Goal: Complete application form

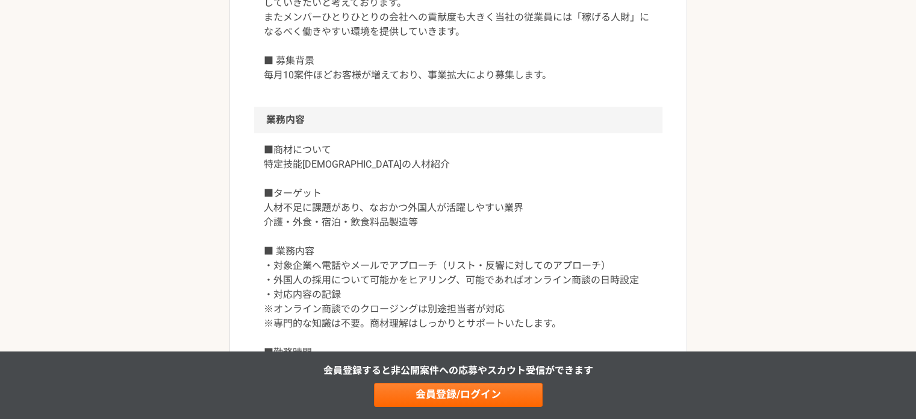
scroll to position [603, 0]
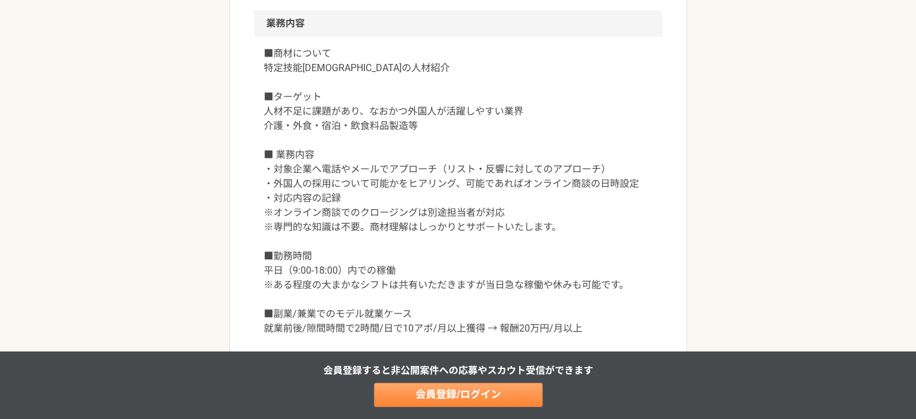
click at [471, 394] on link "会員登録/ログイン" at bounding box center [458, 395] width 169 height 24
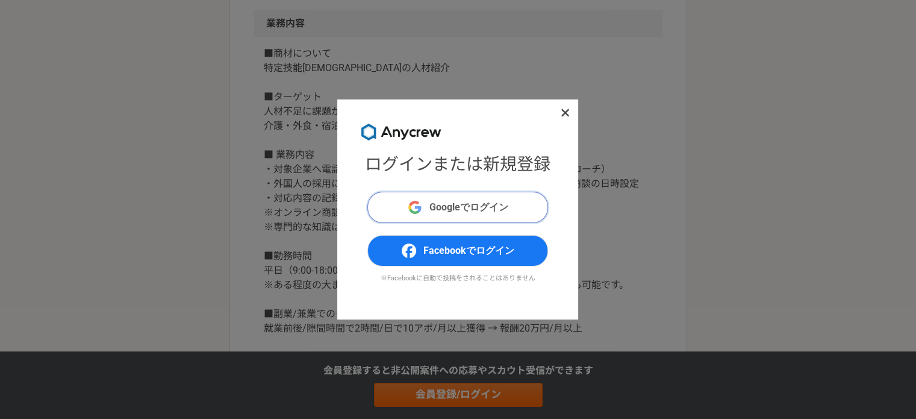
click at [478, 209] on span "Googleでログイン" at bounding box center [469, 207] width 79 height 14
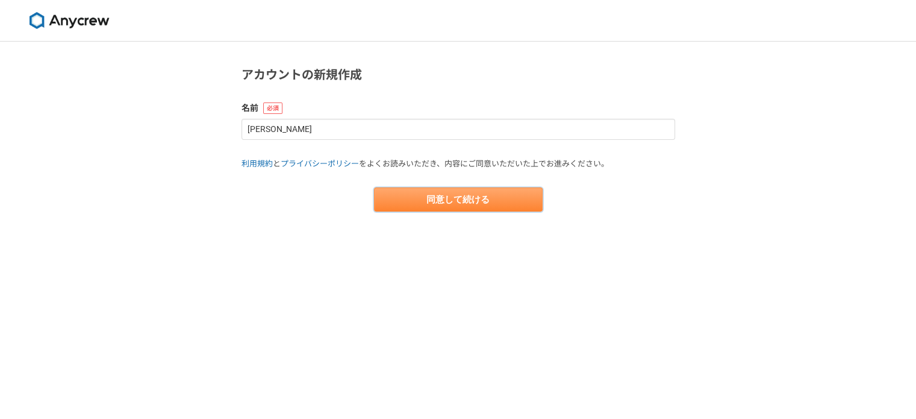
click at [472, 193] on button "同意して続ける" at bounding box center [458, 199] width 169 height 24
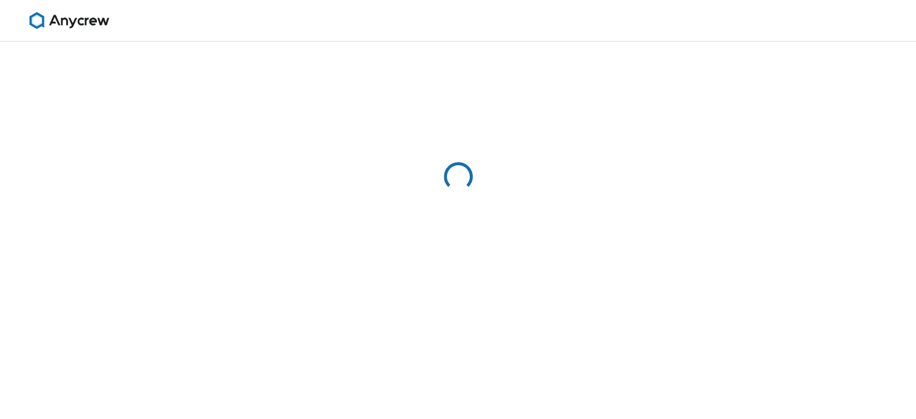
select select "13"
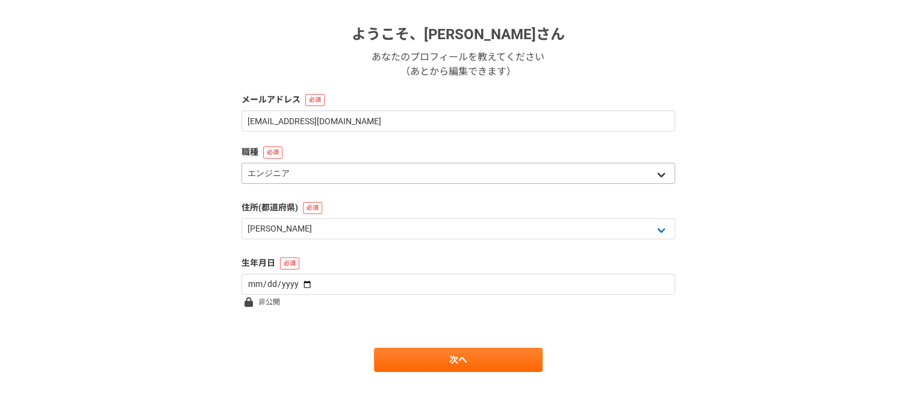
scroll to position [181, 0]
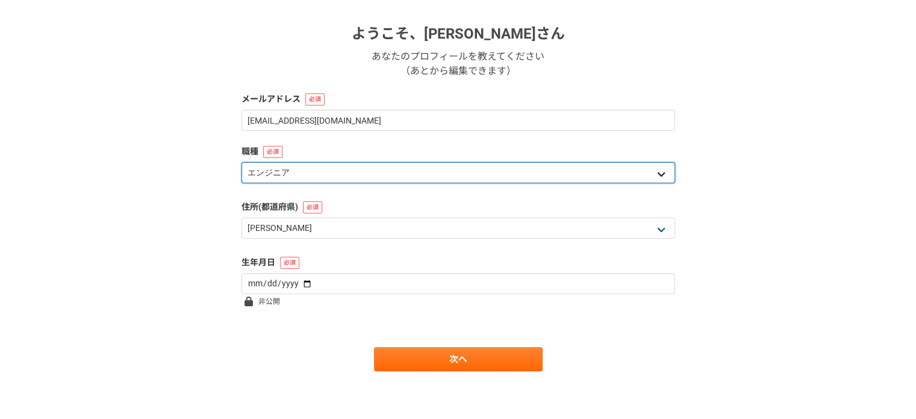
click at [439, 177] on select "エンジニア デザイナー ライター 営業 マーケティング 企画・事業開発 バックオフィス その他" at bounding box center [459, 172] width 434 height 21
select select "4"
click at [242, 162] on select "エンジニア デザイナー ライター 営業 マーケティング 企画・事業開発 バックオフィス その他" at bounding box center [459, 172] width 434 height 21
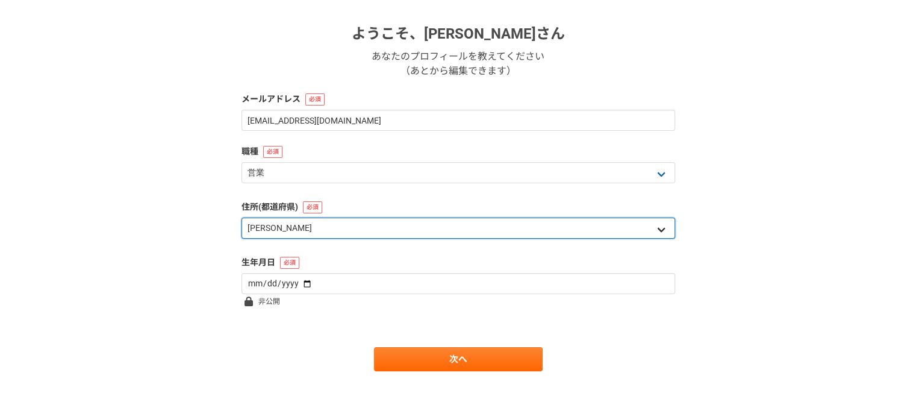
click at [413, 226] on select "北海道 青森県 岩手県 宮城県 秋田県 山形県 福島県 茨城県 栃木県 群馬県 埼玉県 千葉県 東京都 神奈川県 新潟県 富山県 石川県 福井県 山梨県 長野…" at bounding box center [459, 228] width 434 height 21
select select "40"
click at [242, 218] on select "北海道 青森県 岩手県 宮城県 秋田県 山形県 福島県 茨城県 栃木県 群馬県 埼玉県 千葉県 東京都 神奈川県 新潟県 富山県 石川県 福井県 山梨県 長野…" at bounding box center [459, 228] width 434 height 21
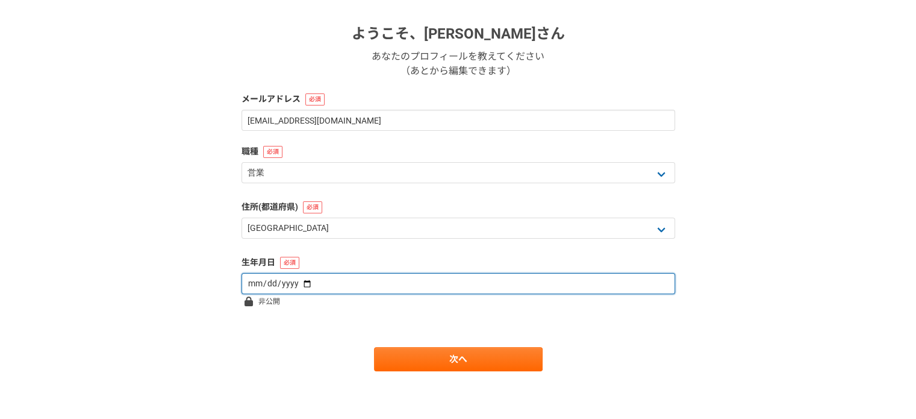
click at [333, 277] on input "date" at bounding box center [459, 283] width 434 height 21
click at [278, 284] on input "date" at bounding box center [459, 283] width 434 height 21
click at [316, 283] on input "date" at bounding box center [459, 283] width 434 height 21
click at [298, 283] on input "date" at bounding box center [459, 283] width 434 height 21
type input "1988-08-04"
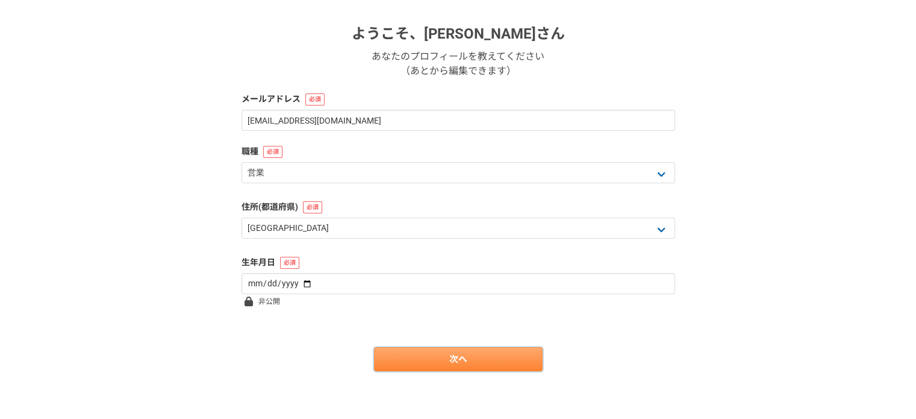
click at [424, 347] on link "次へ" at bounding box center [458, 359] width 169 height 24
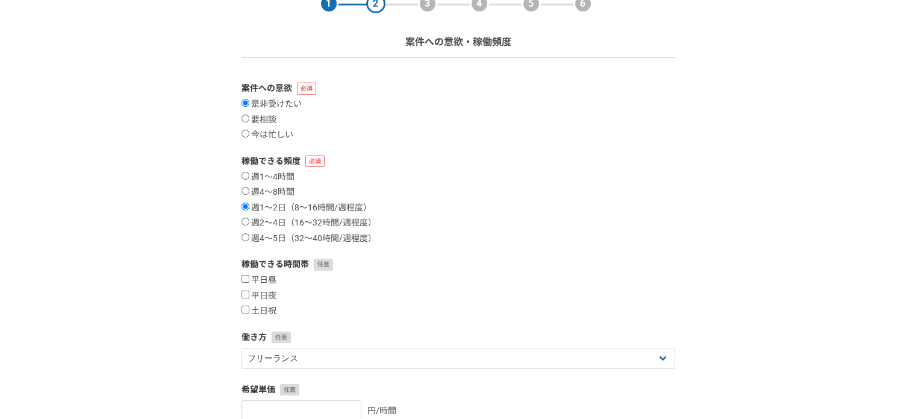
scroll to position [60, 0]
click at [284, 233] on label "週4〜5日（32〜40時間/週程度）" at bounding box center [309, 238] width 135 height 11
click at [249, 233] on input "週4〜5日（32〜40時間/週程度）" at bounding box center [246, 237] width 8 height 8
radio input "true"
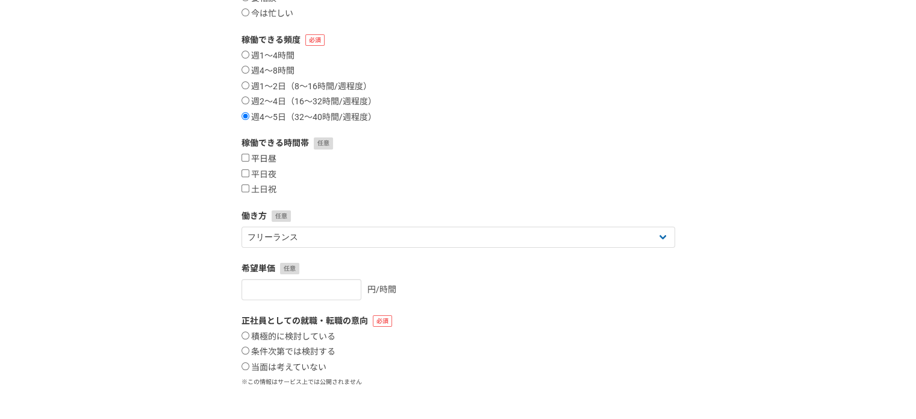
click at [271, 163] on label "平日昼" at bounding box center [259, 159] width 35 height 11
click at [249, 161] on input "平日昼" at bounding box center [246, 158] width 8 height 8
checkbox input "true"
click at [268, 176] on label "平日夜" at bounding box center [259, 174] width 35 height 11
click at [249, 176] on input "平日夜" at bounding box center [246, 173] width 8 height 8
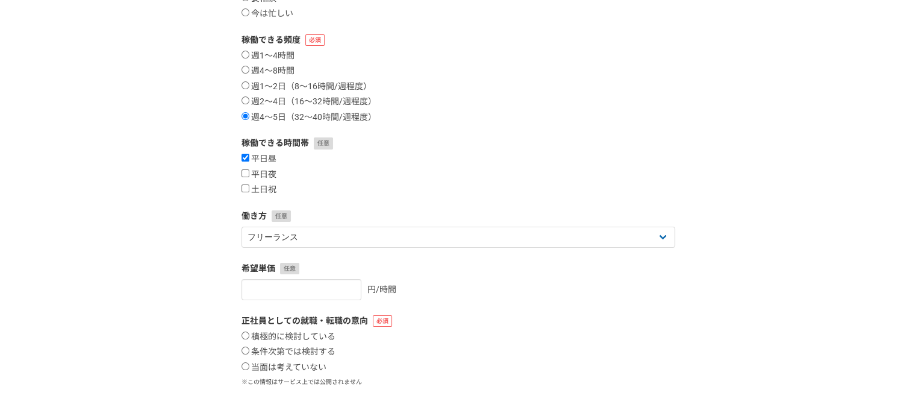
checkbox input "true"
click at [262, 190] on label "土日祝" at bounding box center [259, 189] width 35 height 11
click at [249, 190] on input "土日祝" at bounding box center [246, 188] width 8 height 8
checkbox input "true"
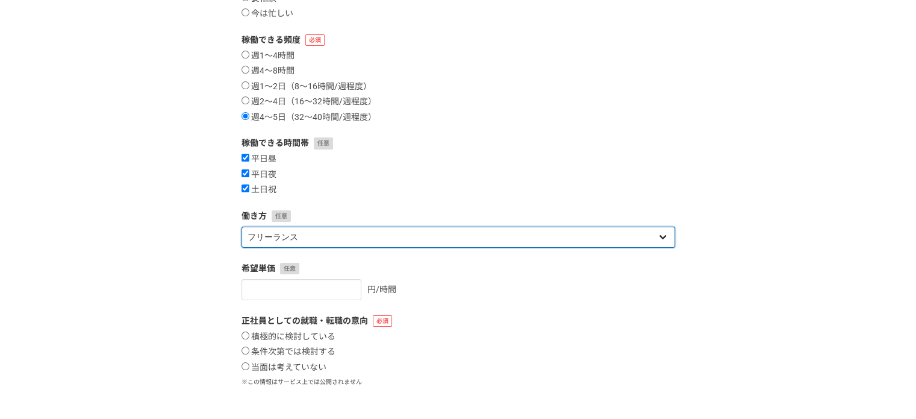
click at [469, 231] on select "フリーランス 副業 その他" at bounding box center [459, 237] width 434 height 21
click at [242, 227] on select "フリーランス 副業 その他" at bounding box center [459, 237] width 434 height 21
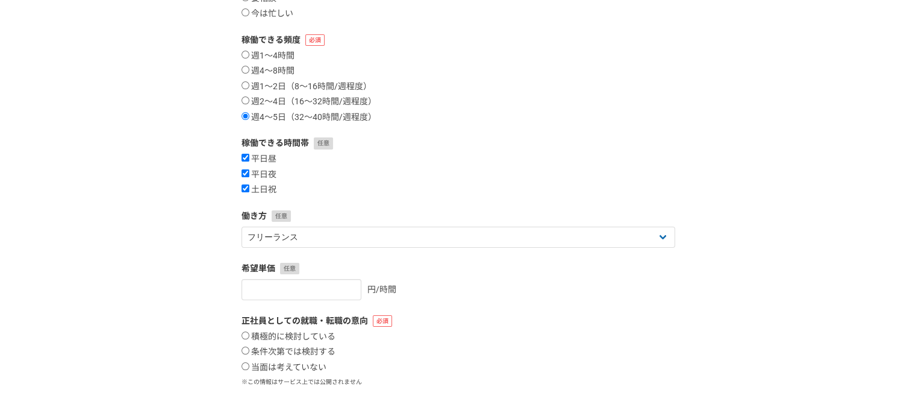
click at [512, 303] on form "案件への意欲 是非受けたい 要相談 今は忙しい 稼働できる頻度 週1〜4時間 週4〜8時間 週1〜2日（8〜16時間/週程度） 週2〜4日（16〜32時間/週…" at bounding box center [459, 205] width 434 height 488
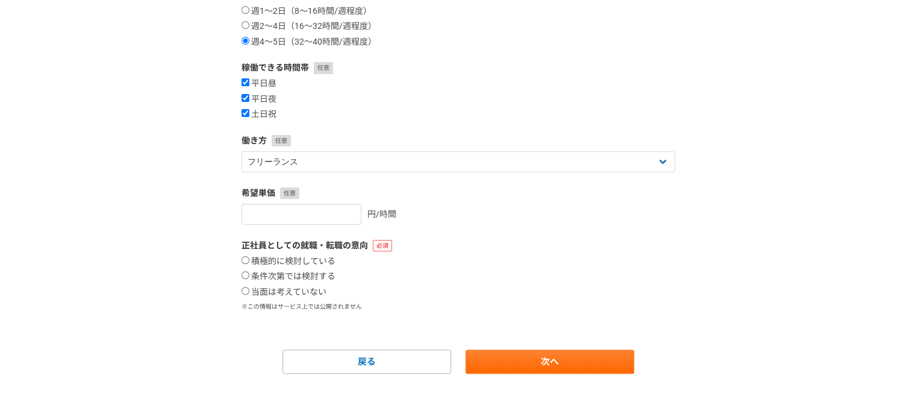
scroll to position [258, 0]
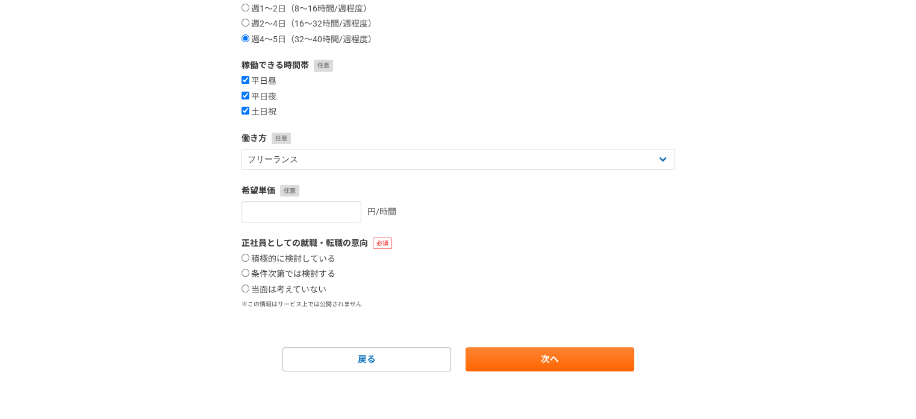
click at [309, 270] on label "条件次第では検討する" at bounding box center [289, 274] width 94 height 11
click at [249, 270] on input "条件次第では検討する" at bounding box center [246, 273] width 8 height 8
radio input "true"
click at [562, 352] on link "次へ" at bounding box center [550, 359] width 169 height 24
select select
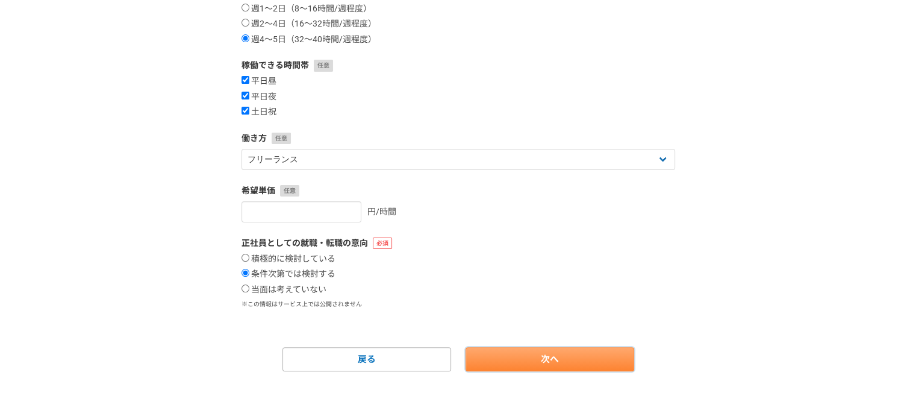
select select
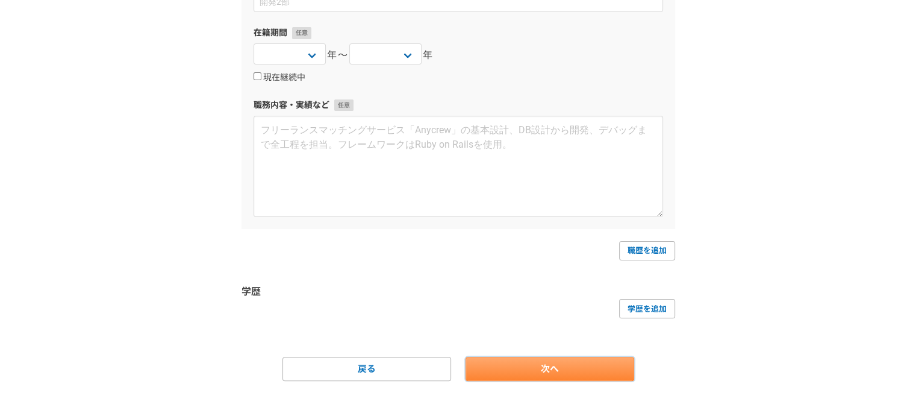
scroll to position [0, 0]
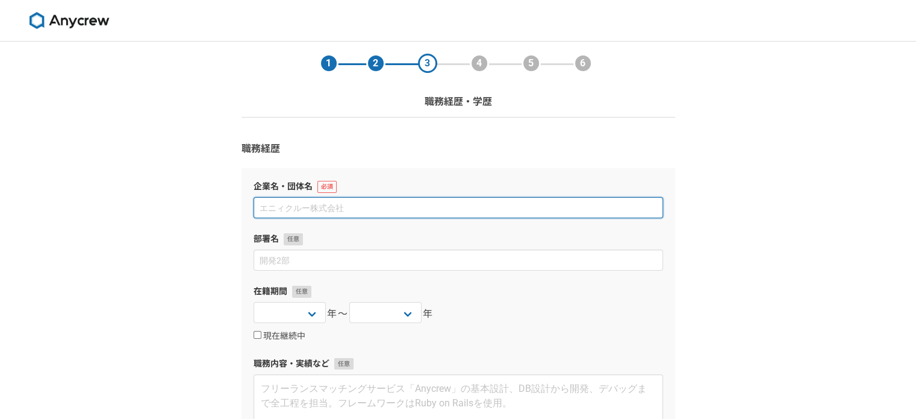
click at [357, 202] on input at bounding box center [459, 207] width 410 height 21
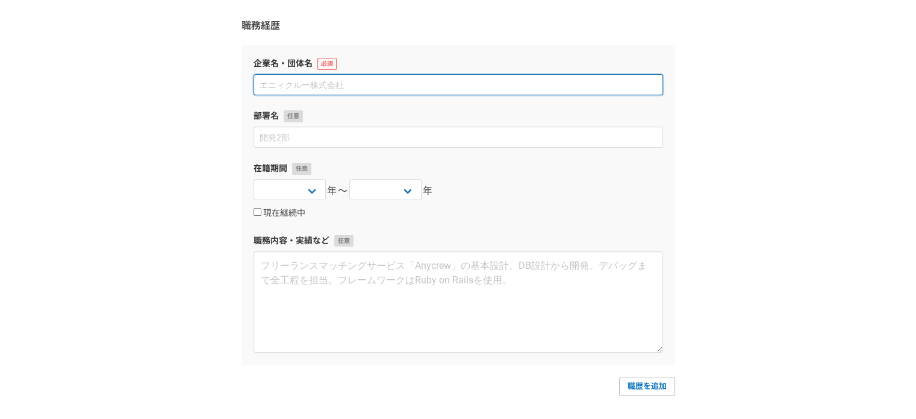
scroll to position [60, 0]
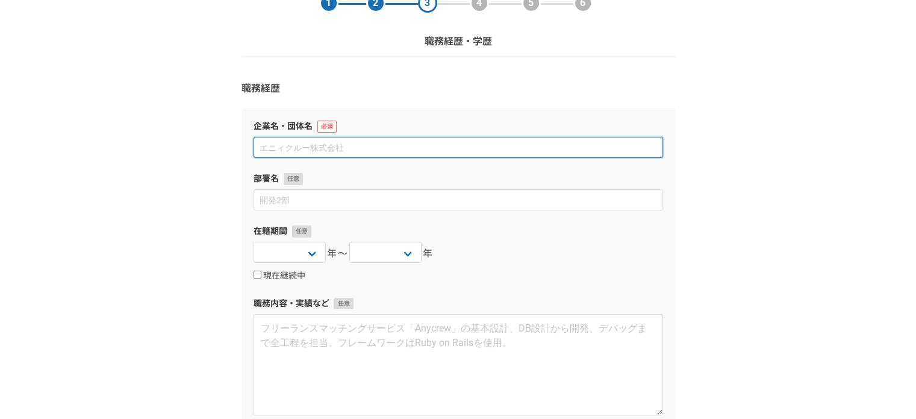
click at [434, 151] on input at bounding box center [459, 147] width 410 height 21
type input "合同会社D'zero."
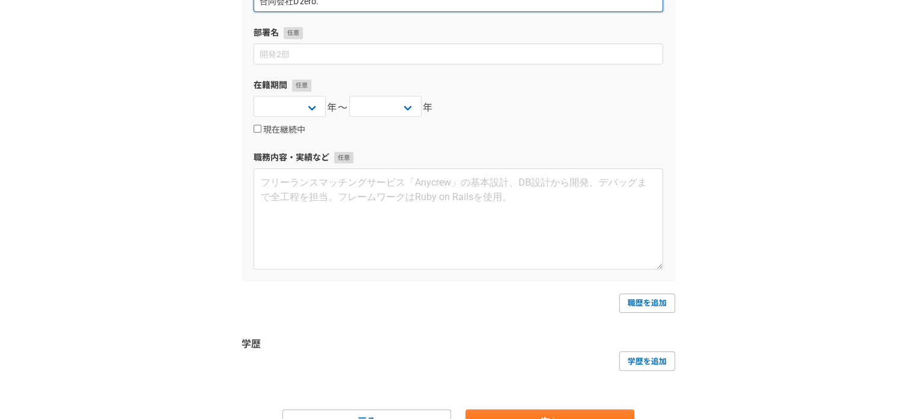
scroll to position [268, 0]
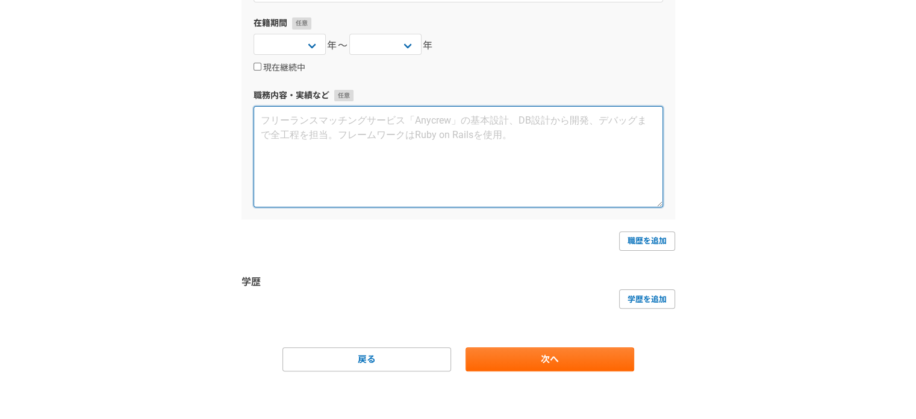
click at [374, 195] on textarea at bounding box center [459, 156] width 410 height 101
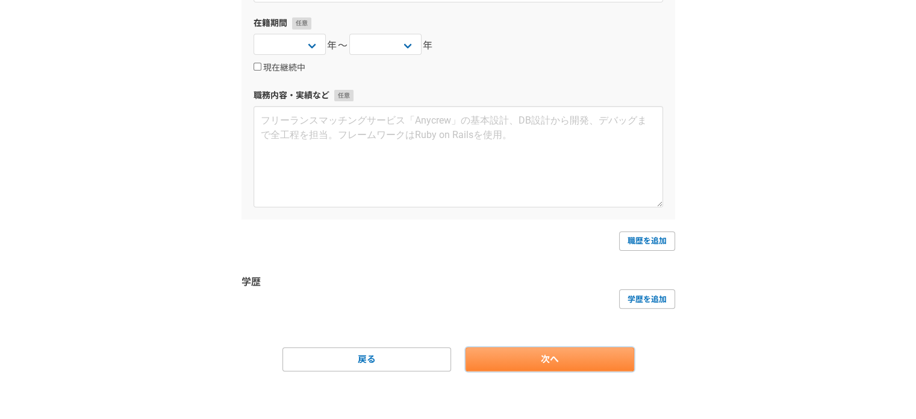
click at [547, 362] on link "次へ" at bounding box center [550, 359] width 169 height 24
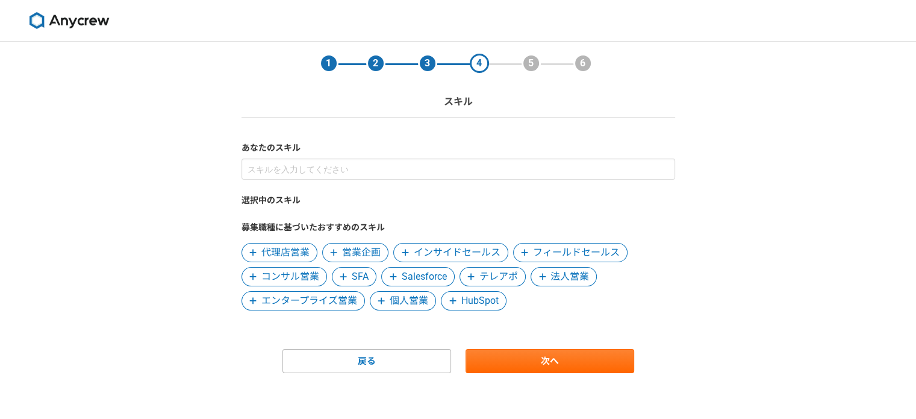
click at [286, 153] on label "あなたのスキル" at bounding box center [459, 148] width 434 height 13
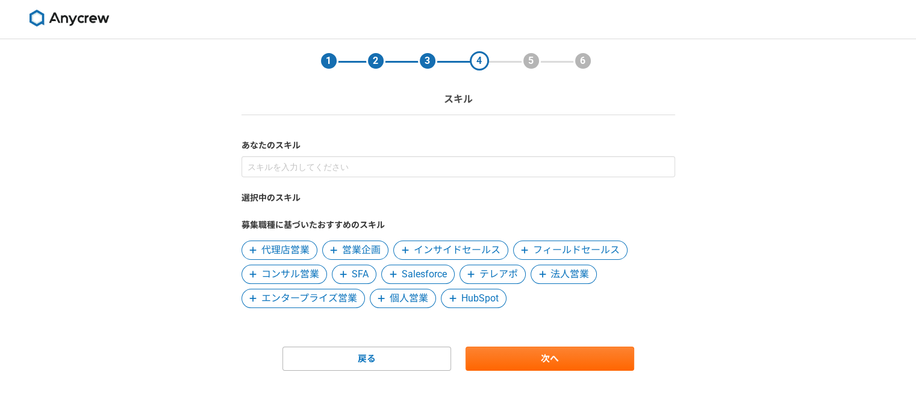
click at [270, 243] on span "代理店営業" at bounding box center [286, 250] width 48 height 14
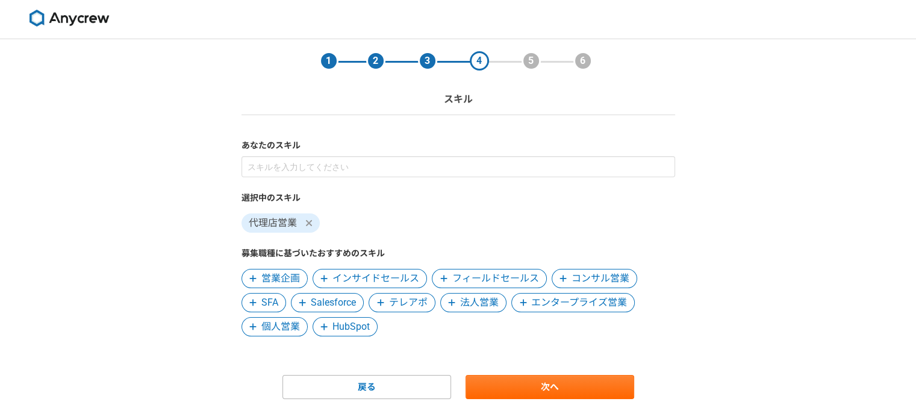
click at [473, 270] on span "フィールドセールス" at bounding box center [489, 278] width 114 height 19
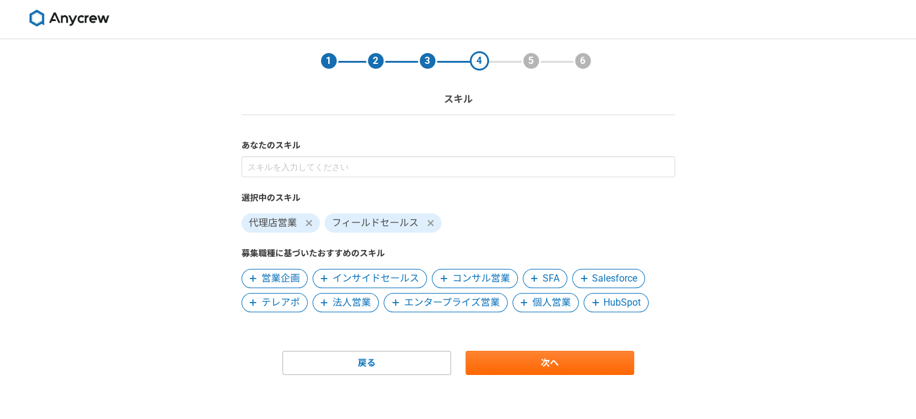
click at [377, 277] on span "インサイドセールス" at bounding box center [376, 278] width 87 height 14
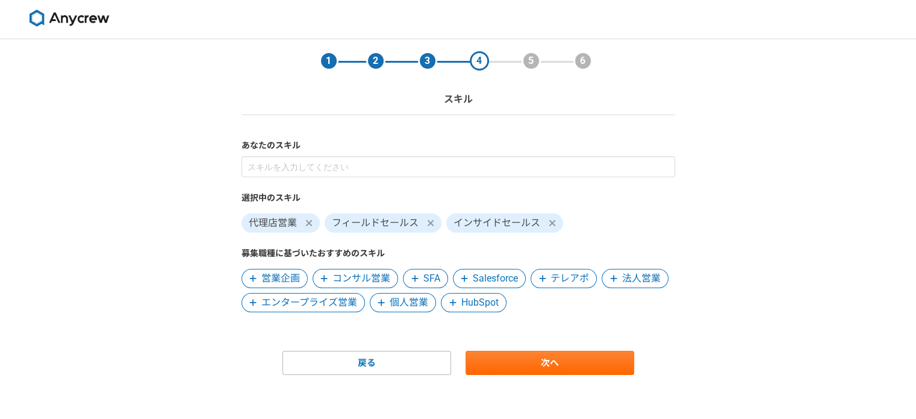
click at [417, 305] on span "個人営業" at bounding box center [409, 302] width 39 height 14
click at [553, 281] on span "テレアポ" at bounding box center [570, 278] width 39 height 14
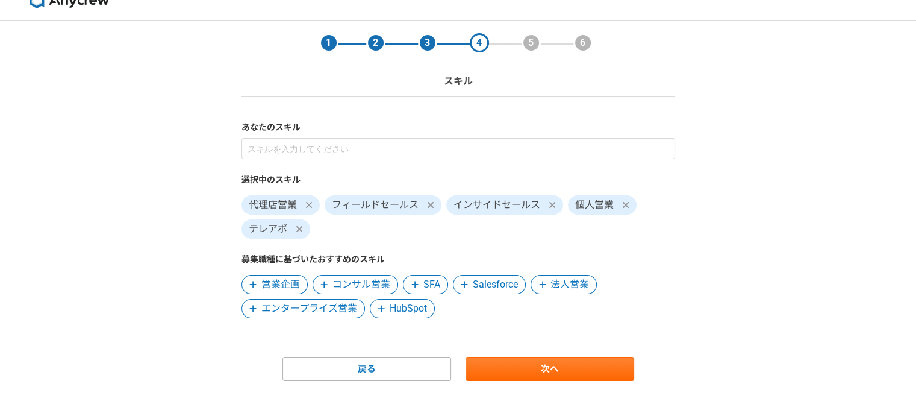
scroll to position [31, 0]
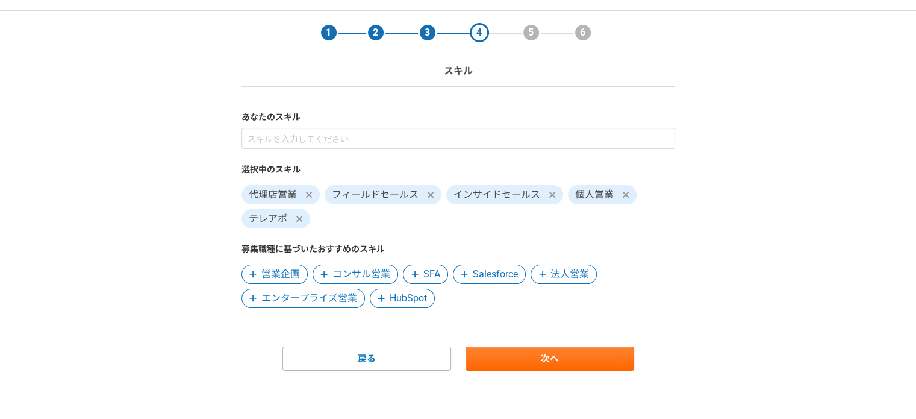
click at [570, 277] on span "法人営業" at bounding box center [570, 274] width 39 height 14
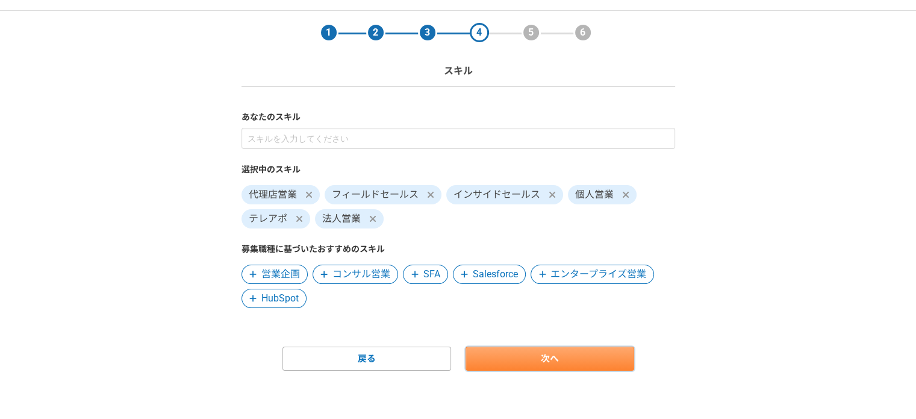
click at [532, 367] on link "次へ" at bounding box center [550, 358] width 169 height 24
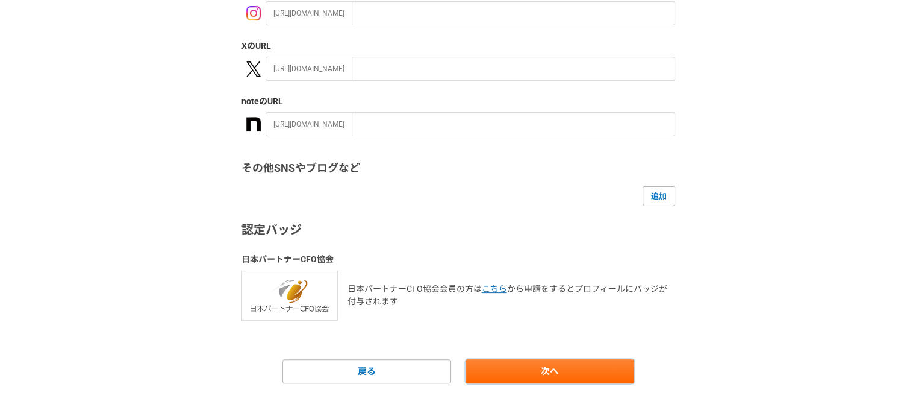
scroll to position [243, 0]
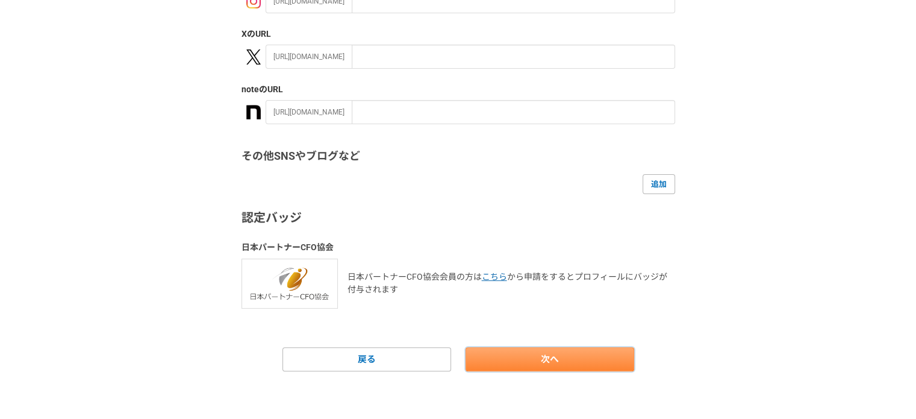
click at [557, 351] on link "次へ" at bounding box center [550, 359] width 169 height 24
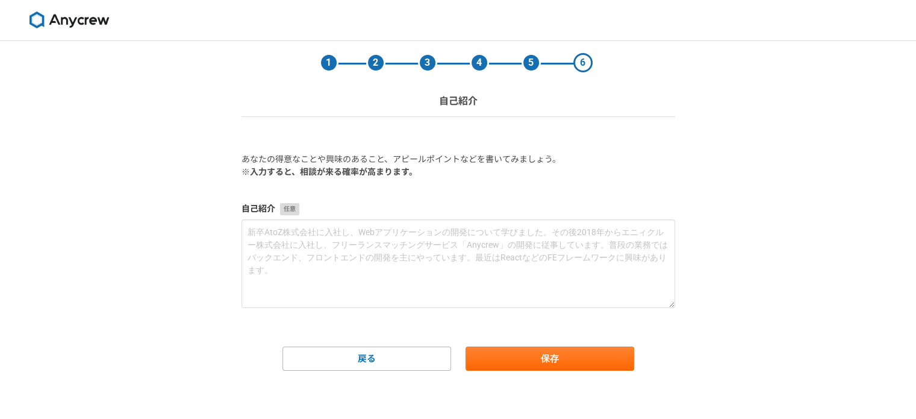
scroll to position [0, 0]
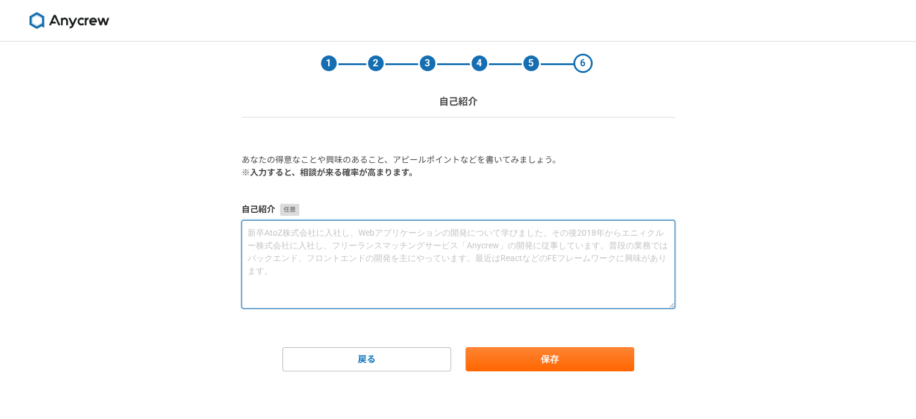
click at [420, 242] on textarea at bounding box center [459, 264] width 434 height 89
click at [469, 233] on textarea at bounding box center [459, 264] width 434 height 89
paste textarea "初めまして。 合同会社D’zero.（ディーゼロ）の坂田和也と申します。 現在、営業代行およびWebライティングを中心に、複数企業のBtoBアウトバウンド業務…"
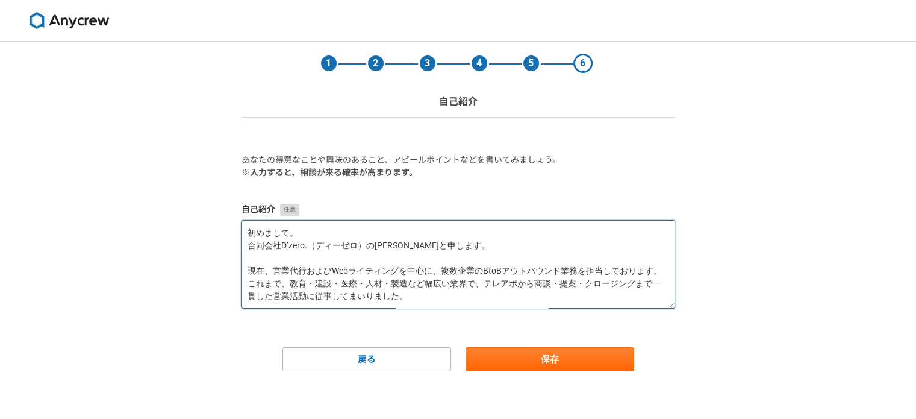
drag, startPoint x: 371, startPoint y: 243, endPoint x: 240, endPoint y: 243, distance: 131.4
click at [240, 243] on section "1 2 3 4 5 6 自己紹介 あなたの得意なことや興味のあること、アピールポイントなどを書いてみましょう。 ※入力すると、相談が来る確率が高まります。 自…" at bounding box center [459, 207] width 458 height 330
click at [247, 295] on textarea "初めまして。 坂田和也と申します。 現在、営業代行およびWebライティングを中心に、複数企業のBtoBアウトバウンド業務を担当しております。 これまで、教育・…" at bounding box center [459, 264] width 434 height 89
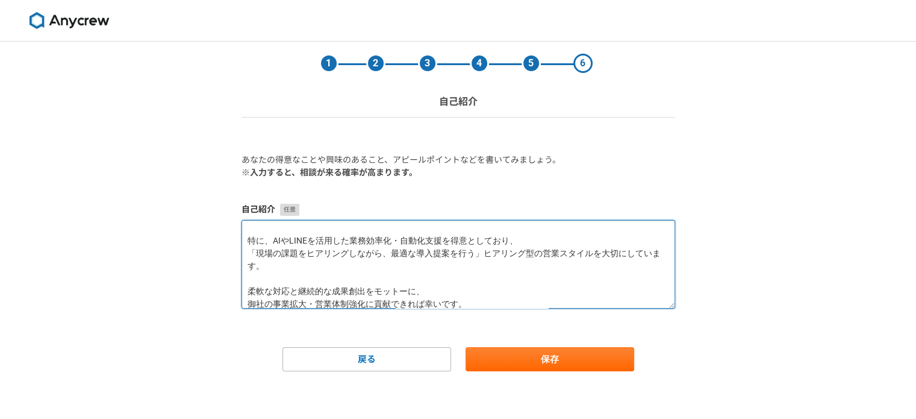
scroll to position [53, 0]
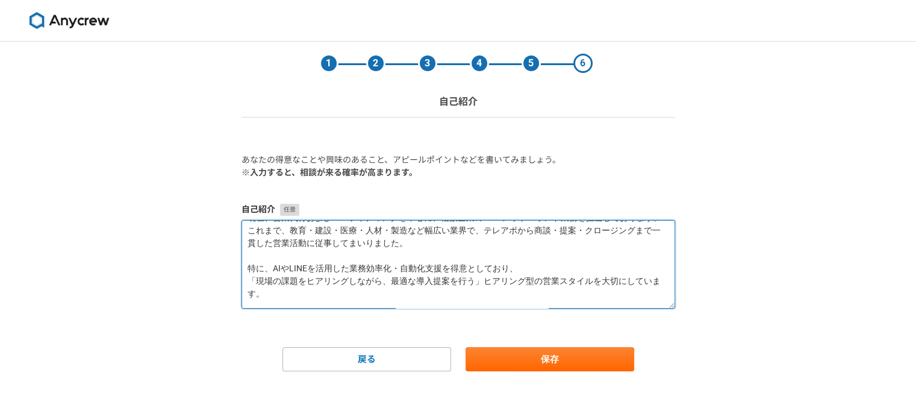
drag, startPoint x: 312, startPoint y: 289, endPoint x: 241, endPoint y: 267, distance: 73.8
click at [242, 267] on textarea "初めまして。 坂田和也と申します。 現在、営業代行およびWebライティングを中心に、複数企業のBtoBアウトバウンド業務を担当しております。これまで、教育・建…" at bounding box center [459, 264] width 434 height 89
click at [426, 277] on textarea "初めまして。 坂田和也と申します。 現在、営業代行およびWebライティングを中心に、複数企業のBtoBアウトバウンド業務を担当しております。これまで、教育・建…" at bounding box center [459, 264] width 434 height 89
drag, startPoint x: 530, startPoint y: 262, endPoint x: 273, endPoint y: 265, distance: 256.7
click at [273, 265] on textarea "初めまして。 坂田和也と申します。 現在、営業代行およびWebライティングを中心に、複数企業のBtoBアウトバウンド業務を担当しております。これまで、教育・建…" at bounding box center [459, 264] width 434 height 89
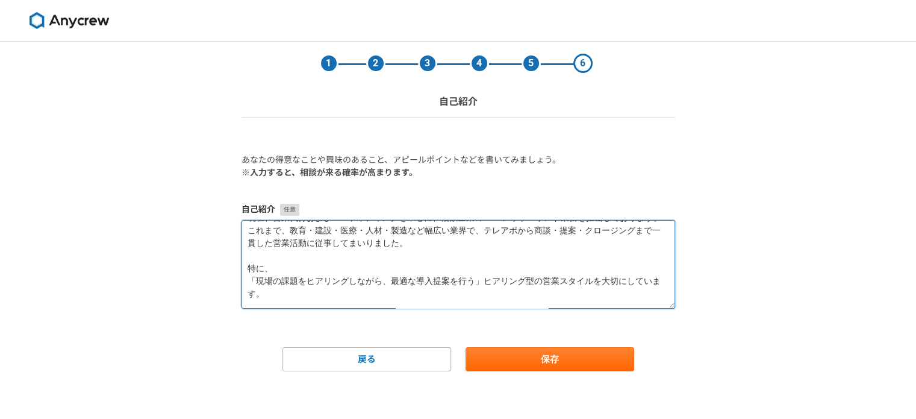
click at [251, 280] on textarea "初めまして。 坂田和也と申します。 現在、営業代行およびWebライティングを中心に、複数企業のBtoBアウトバウンド業務を担当しております。これまで、教育・建…" at bounding box center [459, 264] width 434 height 89
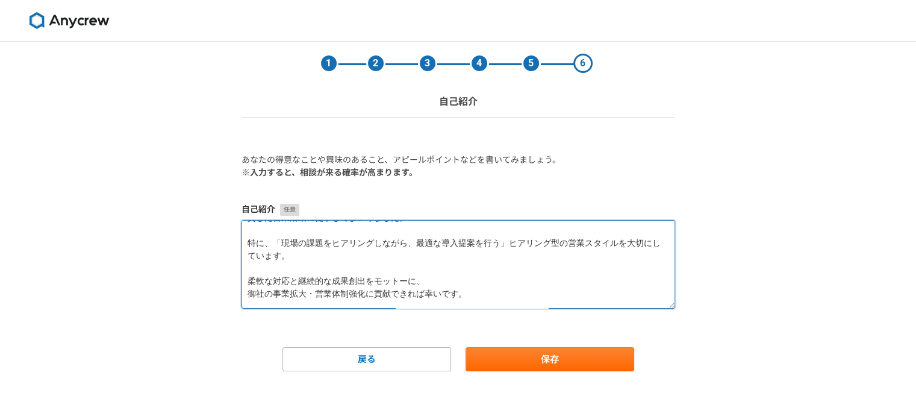
scroll to position [41, 0]
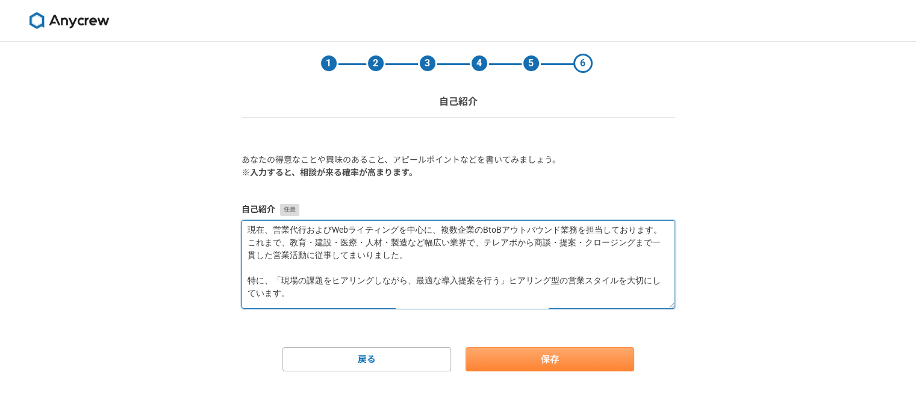
type textarea "初めまして。 坂田和也と申します。 現在、営業代行およびWebライティングを中心に、複数企業のBtoBアウトバウンド業務を担当しております。これまで、教育・建…"
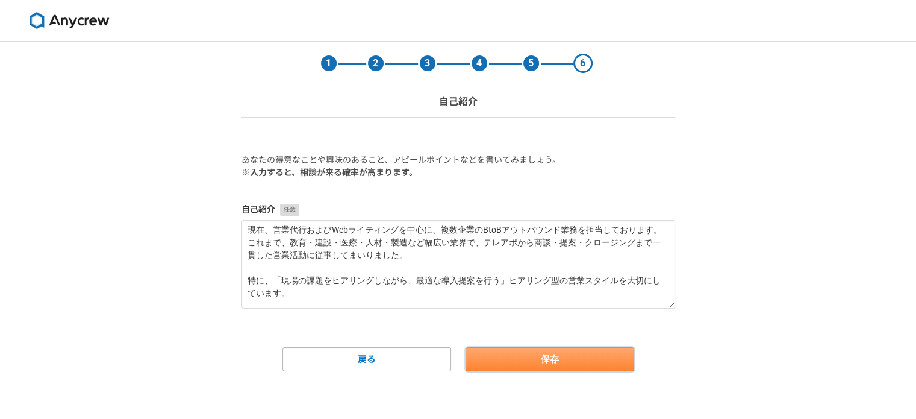
click at [560, 359] on button "保存" at bounding box center [550, 359] width 169 height 24
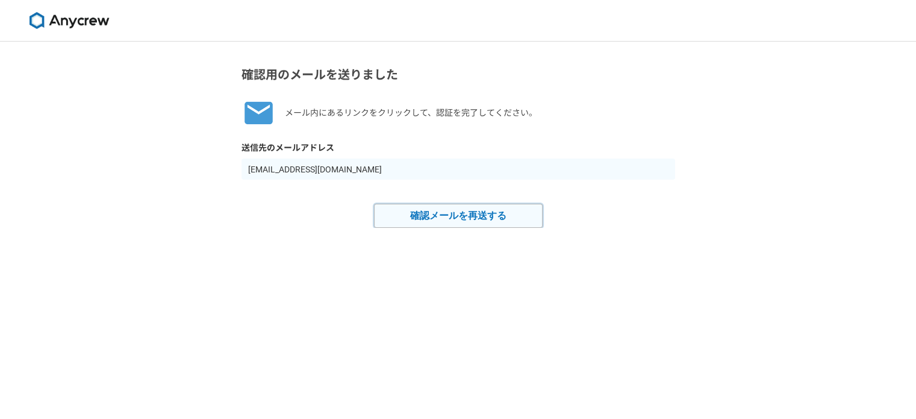
click at [485, 207] on button "確認メールを再送する" at bounding box center [458, 216] width 169 height 24
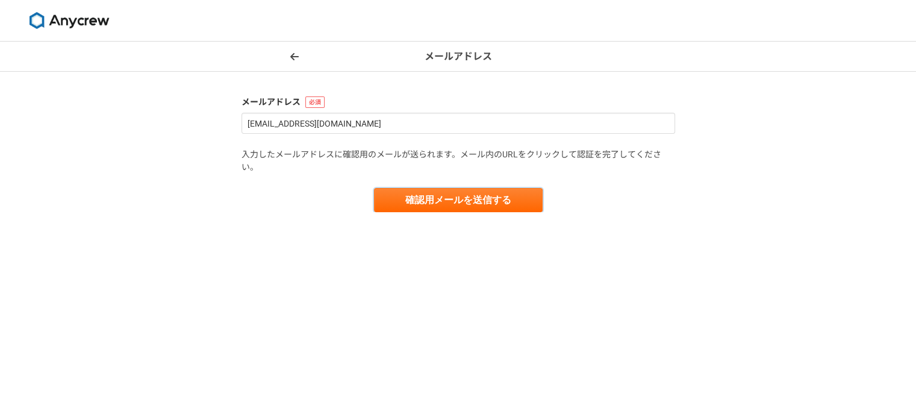
click at [485, 207] on button "確認用メールを送信する" at bounding box center [458, 200] width 169 height 24
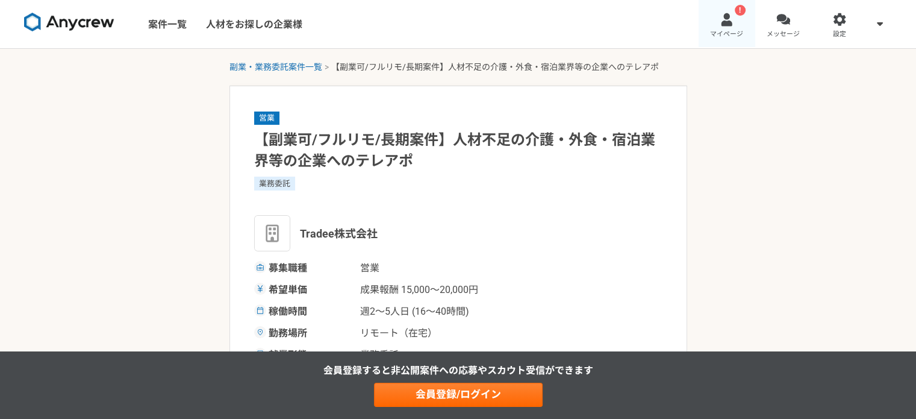
click at [718, 19] on link "! マイページ" at bounding box center [727, 24] width 57 height 48
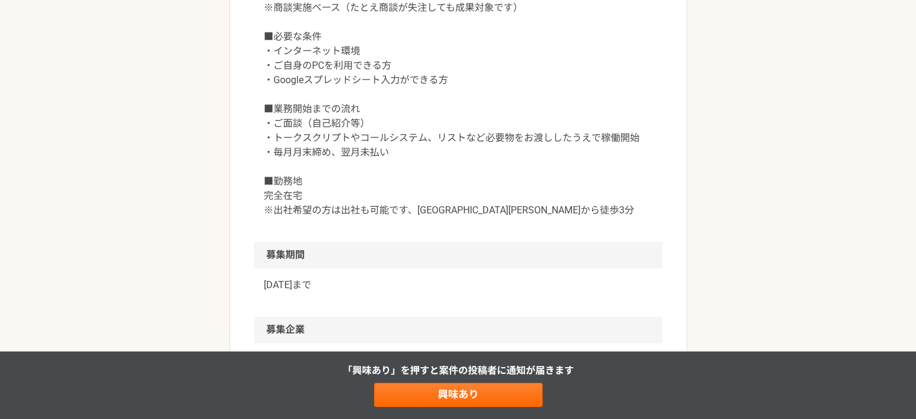
scroll to position [1446, 0]
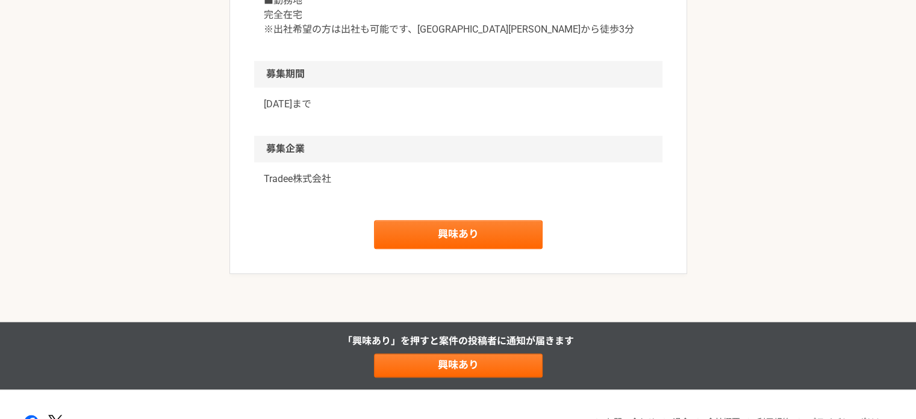
click at [482, 230] on link "興味あり" at bounding box center [458, 234] width 169 height 29
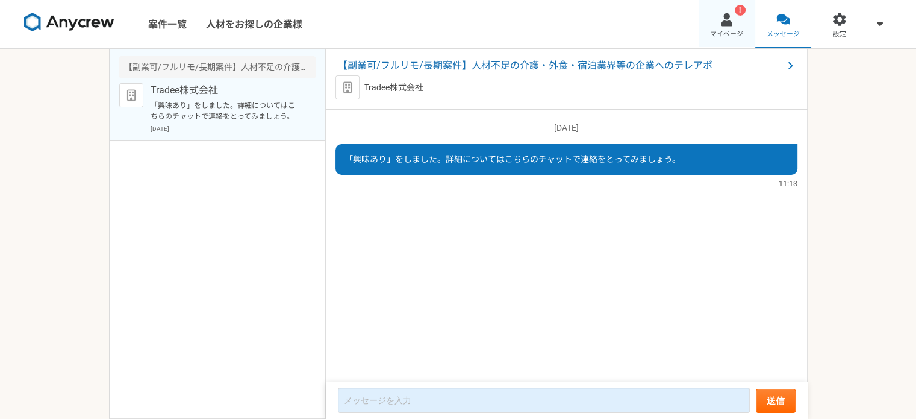
click at [719, 27] on link "! マイページ" at bounding box center [727, 24] width 57 height 48
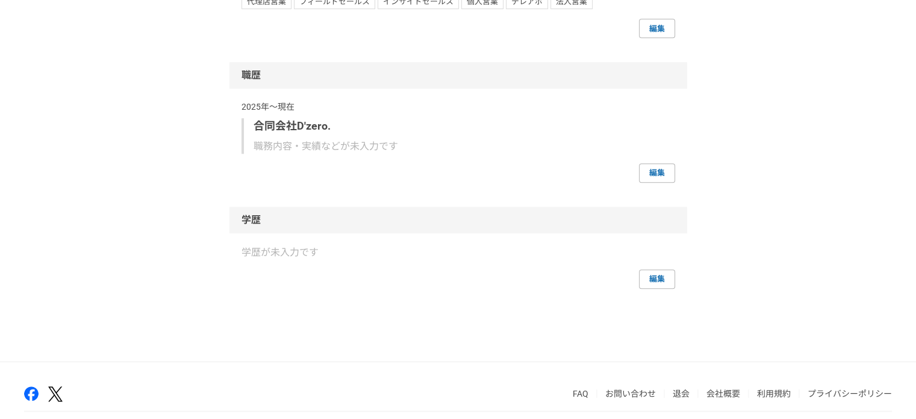
scroll to position [844, 0]
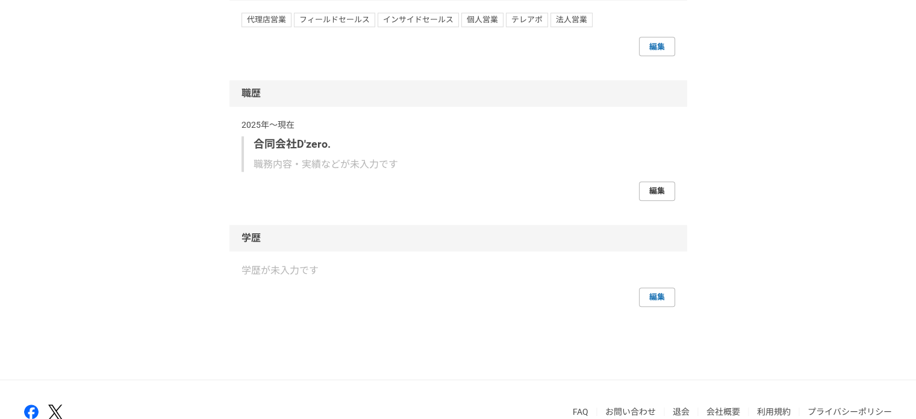
click at [660, 189] on link "編集" at bounding box center [657, 190] width 36 height 19
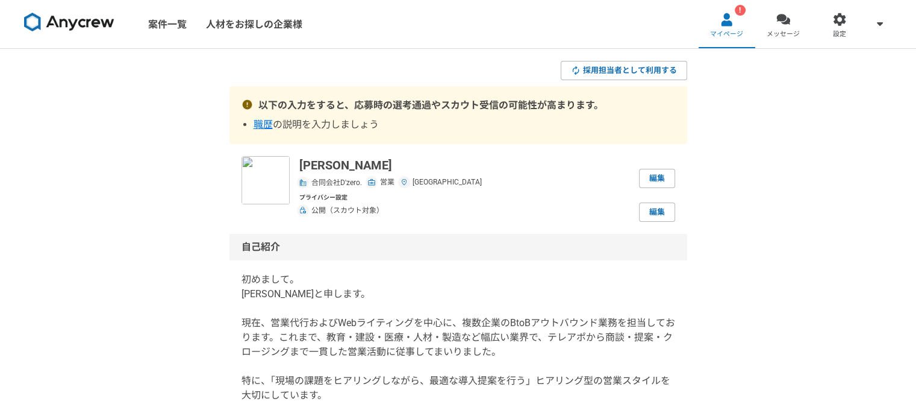
select select
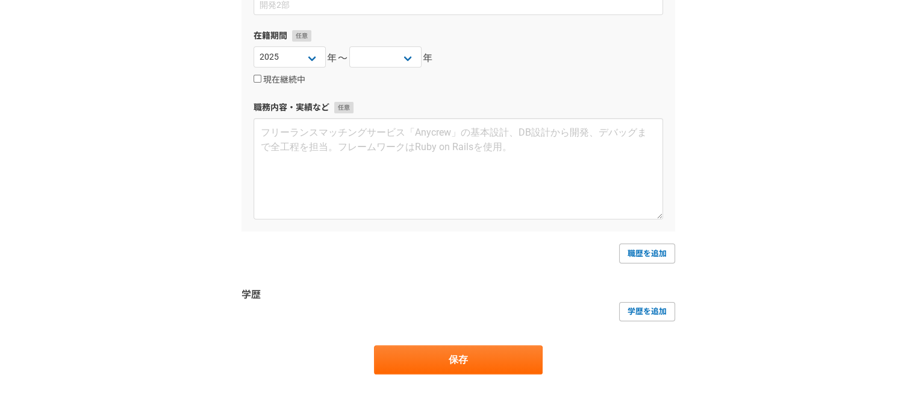
scroll to position [241, 0]
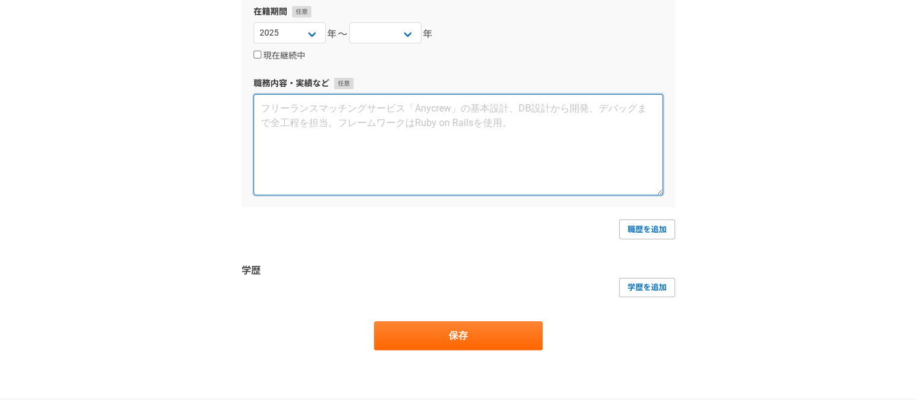
click at [329, 156] on textarea at bounding box center [459, 144] width 410 height 101
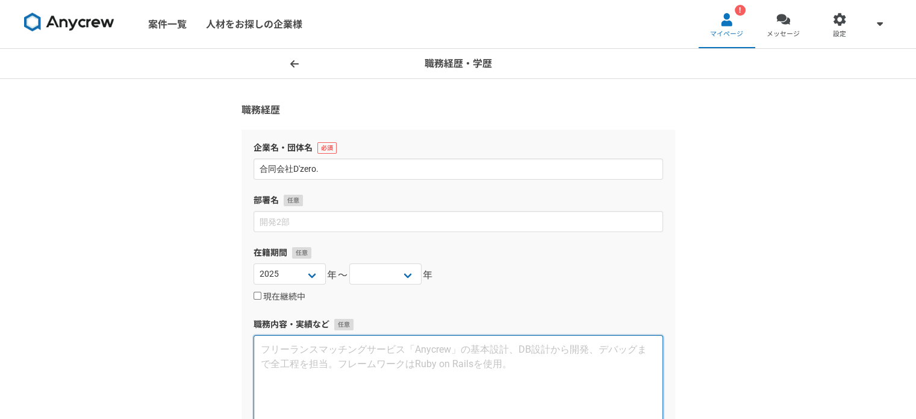
scroll to position [0, 0]
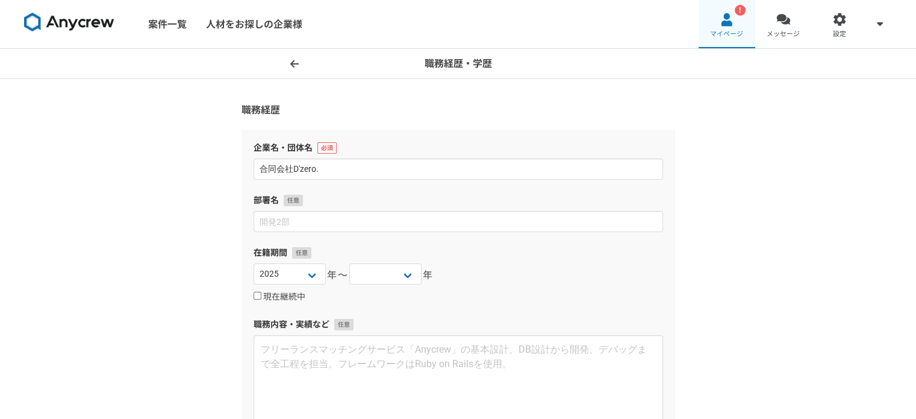
click at [725, 28] on link "! マイページ" at bounding box center [727, 24] width 57 height 48
